Goal: Task Accomplishment & Management: Manage account settings

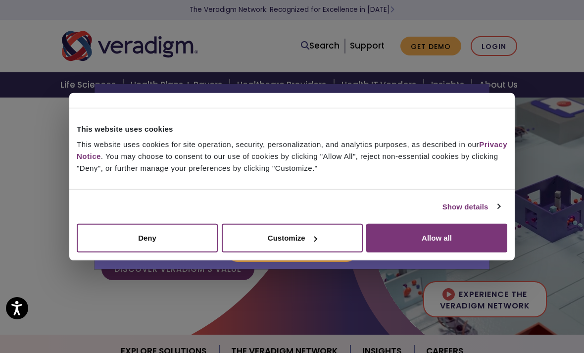
click at [332, 241] on button "Customize" at bounding box center [292, 238] width 141 height 29
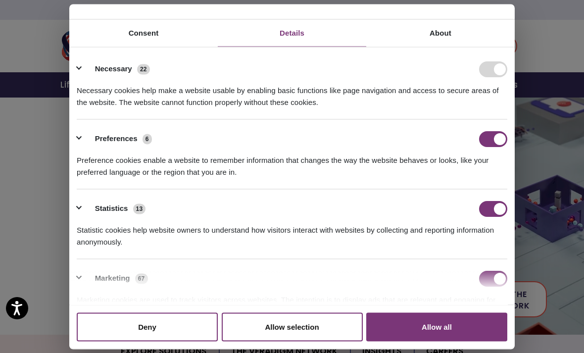
click at [499, 71] on form at bounding box center [493, 69] width 28 height 16
click at [46, 152] on div "Allscripts is now Veradigm Allscripts transitioned its solutions to the Veradig…" at bounding box center [292, 176] width 584 height 353
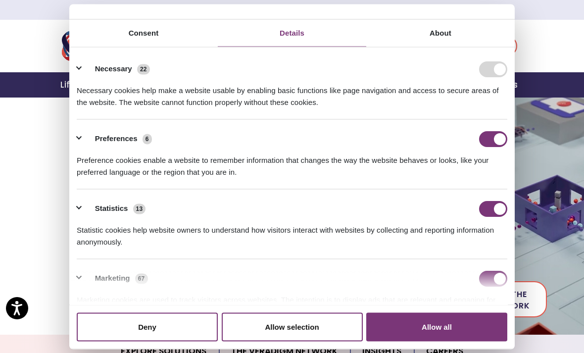
click at [449, 33] on link "About" at bounding box center [440, 32] width 149 height 27
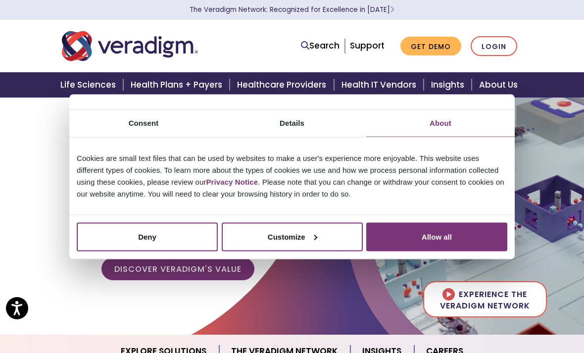
click at [505, 45] on link "Login" at bounding box center [494, 46] width 47 height 20
